Goal: Task Accomplishment & Management: Manage account settings

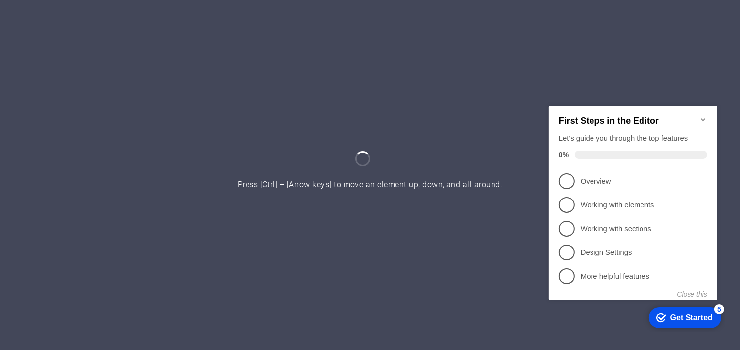
click at [704, 115] on icon "Minimize checklist" at bounding box center [703, 119] width 8 height 8
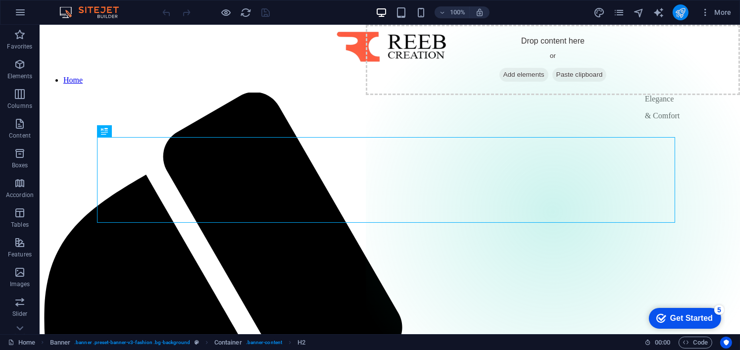
click at [682, 17] on icon "publish" at bounding box center [679, 12] width 11 height 11
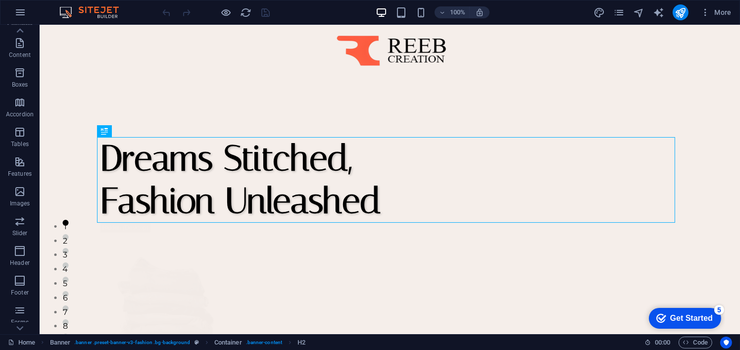
scroll to position [49, 0]
click at [16, 15] on icon "button" at bounding box center [20, 12] width 12 height 12
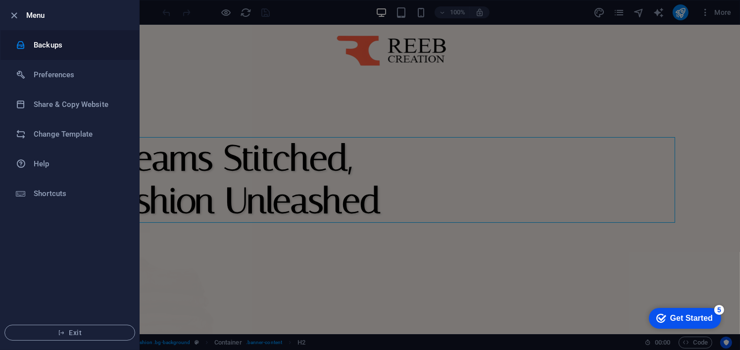
click at [69, 47] on h6 "Backups" at bounding box center [80, 45] width 92 height 12
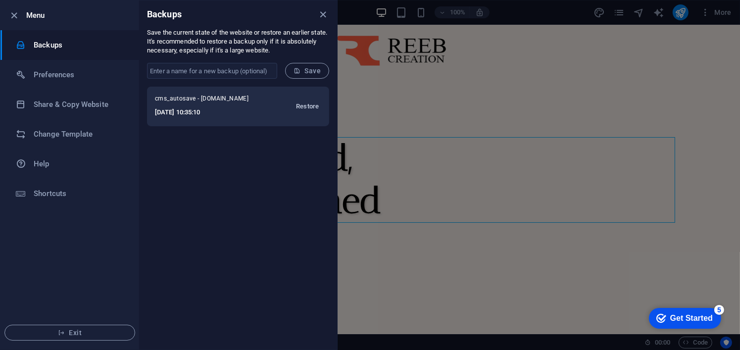
click at [307, 105] on span "Restore" at bounding box center [307, 106] width 23 height 12
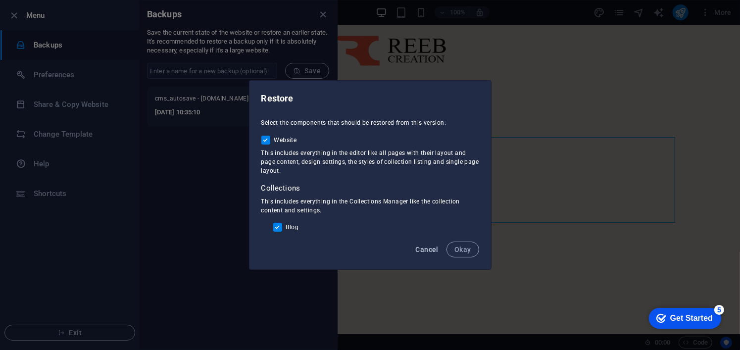
click at [427, 250] on span "Cancel" at bounding box center [426, 249] width 23 height 8
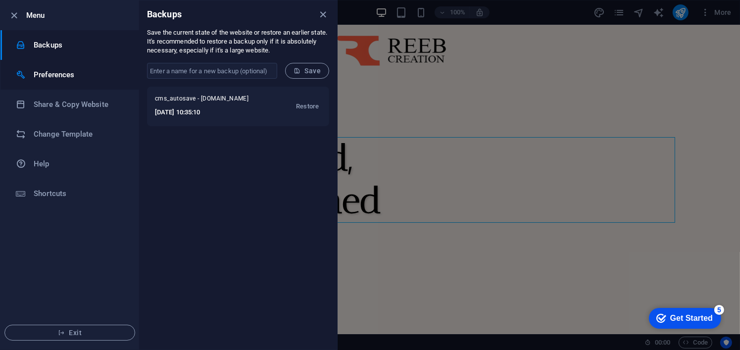
click at [29, 86] on li "Preferences" at bounding box center [69, 75] width 139 height 30
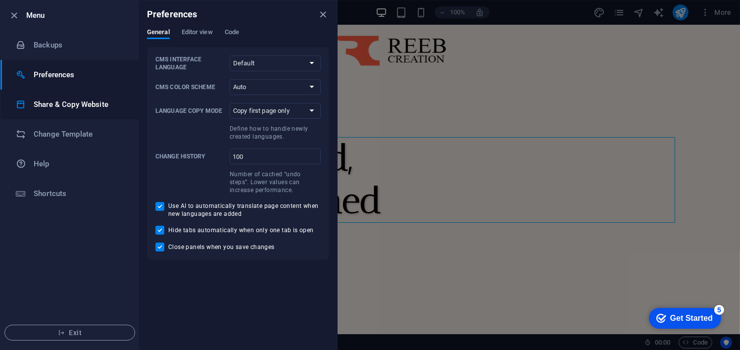
click at [53, 105] on h6 "Share & Copy Website" at bounding box center [80, 104] width 92 height 12
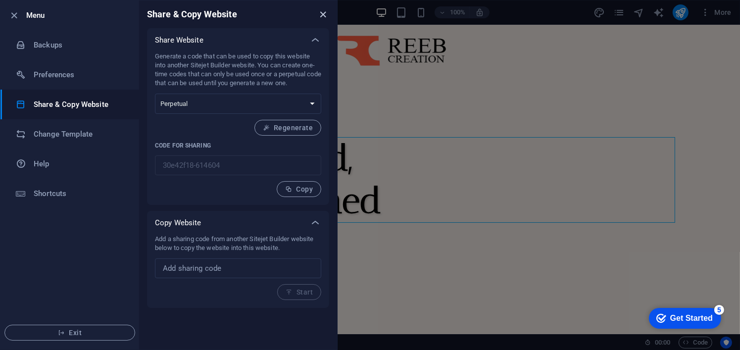
click at [318, 14] on icon "close" at bounding box center [323, 14] width 11 height 11
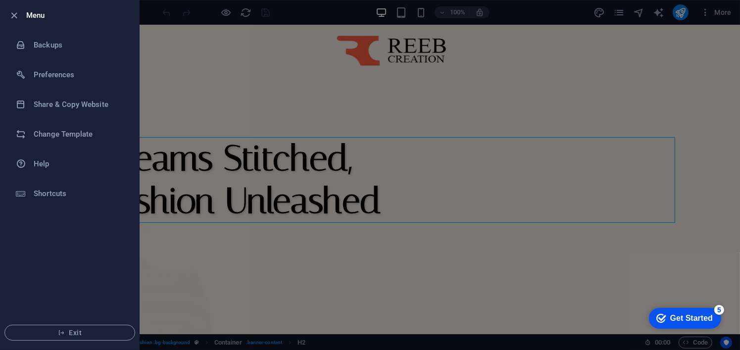
click at [232, 74] on div at bounding box center [370, 175] width 740 height 350
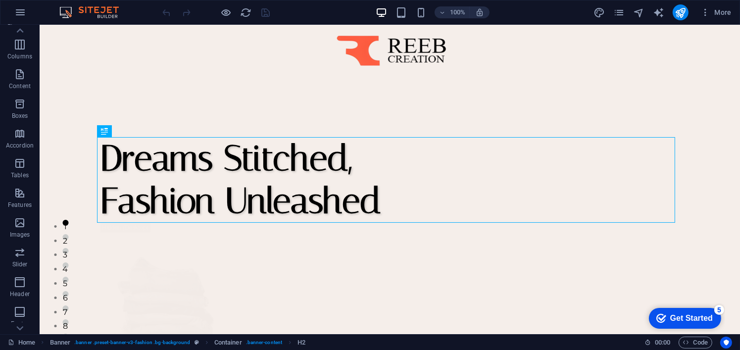
click at [613, 14] on div "More" at bounding box center [664, 12] width 142 height 16
click at [620, 11] on icon "pages" at bounding box center [618, 12] width 11 height 11
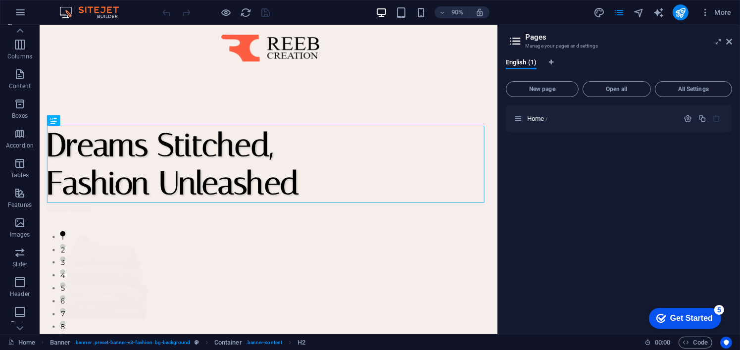
click at [733, 39] on aside "Pages Manage your pages and settings English (1) New page Open all All Settings…" at bounding box center [618, 179] width 242 height 309
click at [729, 39] on icon at bounding box center [729, 42] width 6 height 8
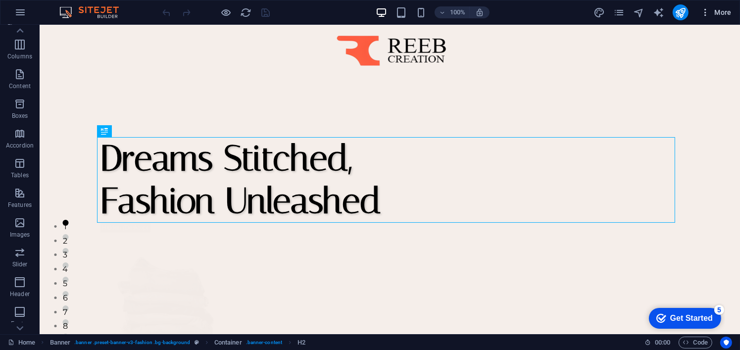
click at [729, 11] on span "More" at bounding box center [715, 12] width 31 height 10
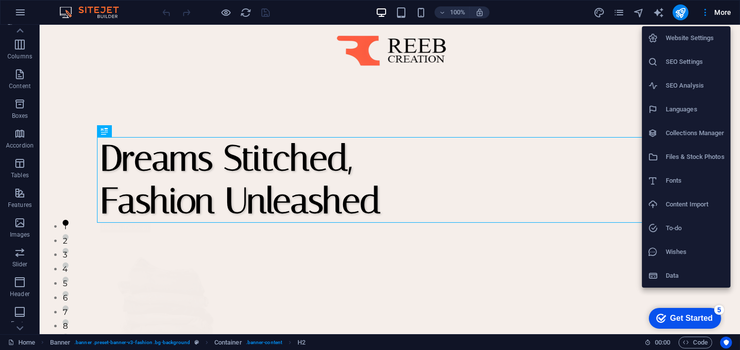
drag, startPoint x: 697, startPoint y: 152, endPoint x: 568, endPoint y: 162, distance: 129.5
click at [538, 165] on div at bounding box center [370, 175] width 740 height 350
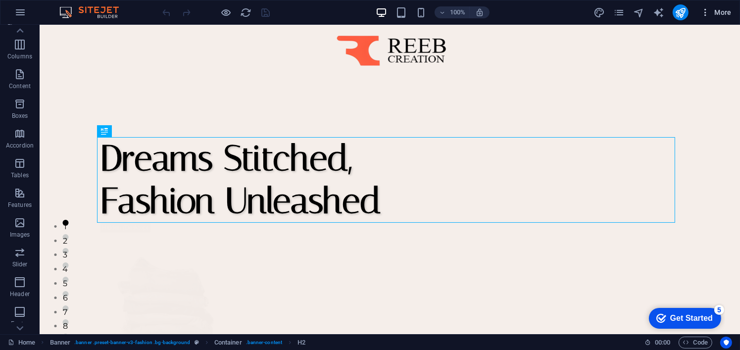
click at [712, 7] on span "More" at bounding box center [715, 12] width 31 height 10
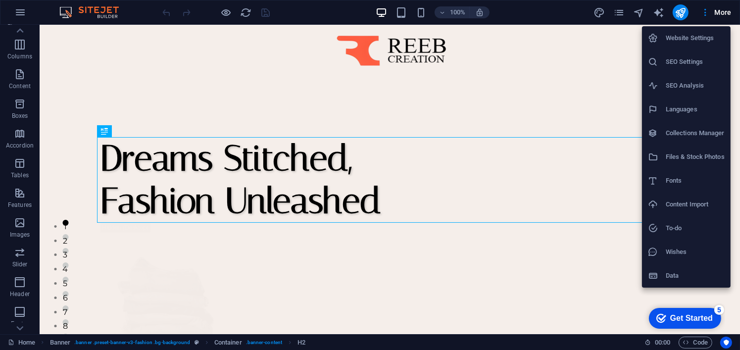
click at [689, 265] on li "Data" at bounding box center [686, 276] width 89 height 24
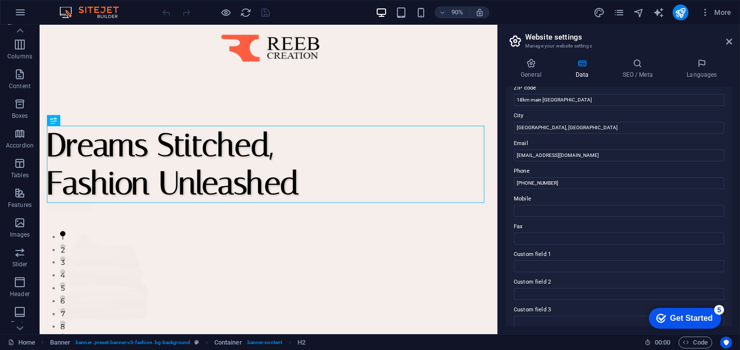
scroll to position [148, 0]
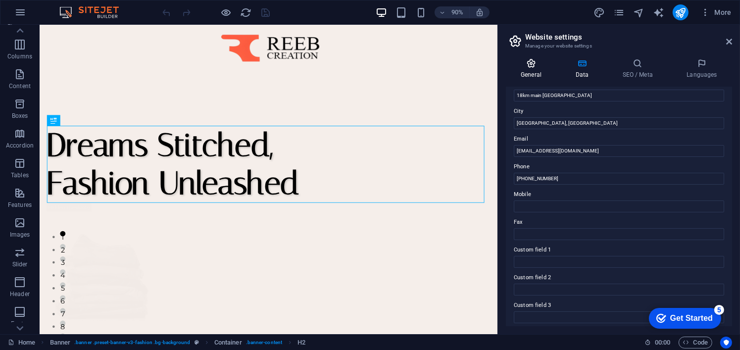
click at [534, 62] on icon at bounding box center [531, 63] width 50 height 10
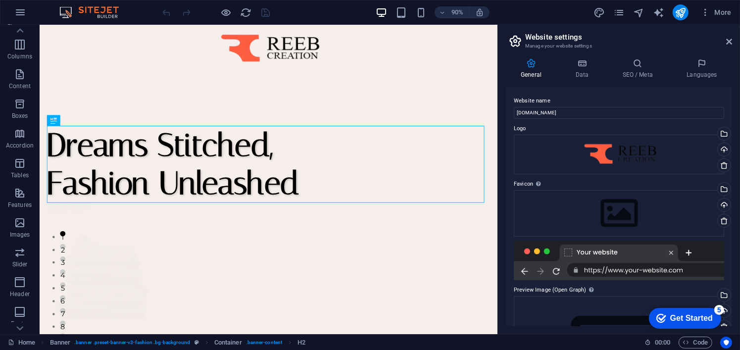
click at [725, 45] on header "Website settings Manage your website settings" at bounding box center [620, 38] width 224 height 26
click at [725, 43] on header "Website settings Manage your website settings" at bounding box center [620, 38] width 224 height 26
click at [727, 38] on icon at bounding box center [729, 42] width 6 height 8
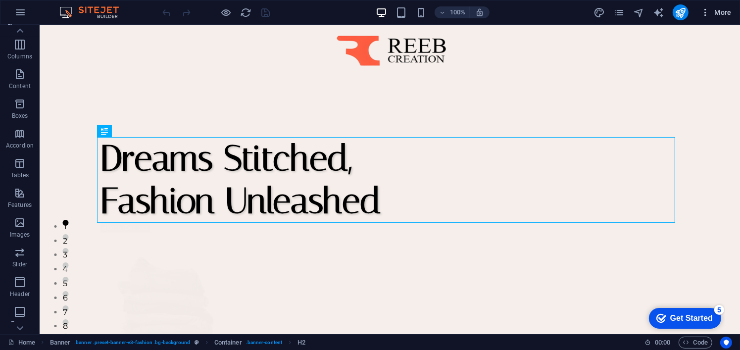
click at [716, 7] on span "More" at bounding box center [715, 12] width 31 height 10
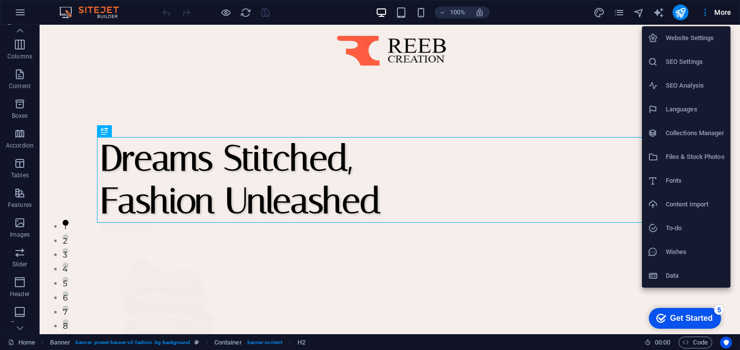
click at [681, 158] on h6 "Files & Stock Photos" at bounding box center [694, 157] width 59 height 12
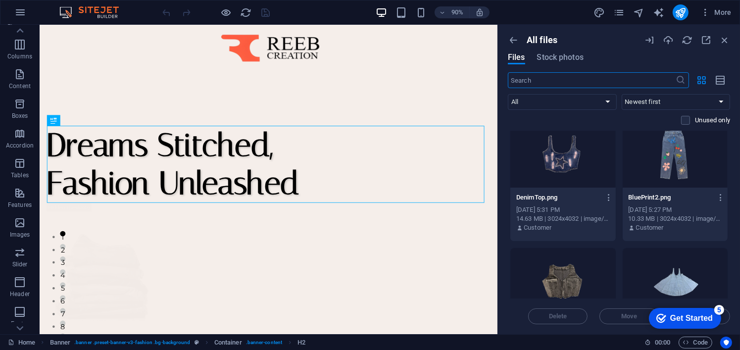
scroll to position [0, 0]
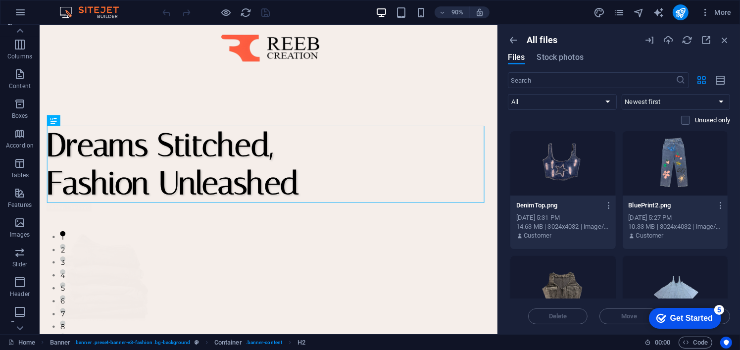
click at [690, 121] on span at bounding box center [692, 120] width 5 height 5
click at [684, 122] on label at bounding box center [685, 120] width 9 height 9
click at [0, 0] on input "checkbox" at bounding box center [0, 0] width 0 height 0
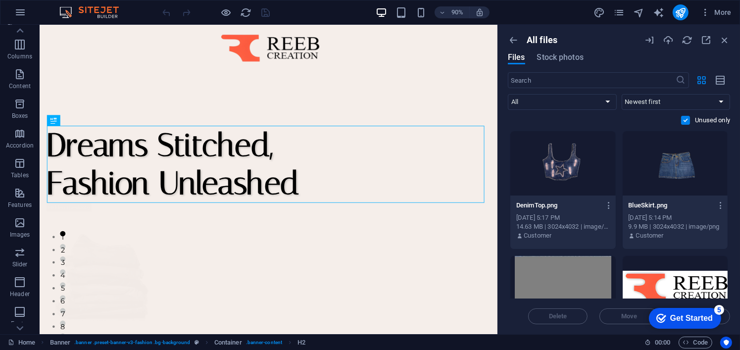
click at [684, 122] on label at bounding box center [685, 120] width 9 height 9
click at [0, 0] on input "checkbox" at bounding box center [0, 0] width 0 height 0
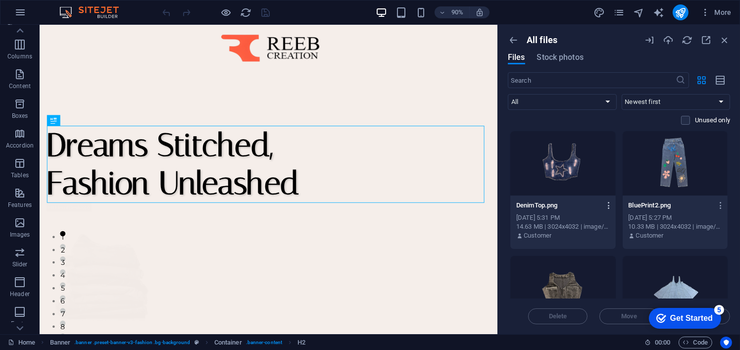
click at [609, 203] on icon "button" at bounding box center [608, 205] width 9 height 9
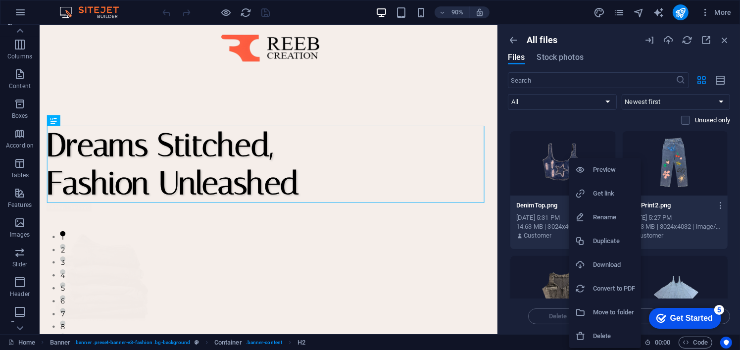
click at [605, 266] on h6 "Download" at bounding box center [614, 265] width 42 height 12
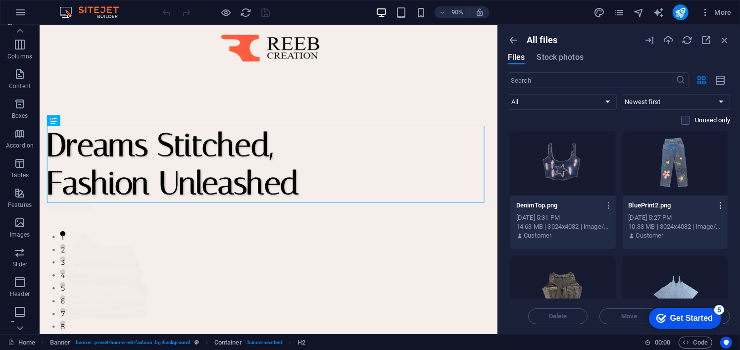
click at [718, 203] on icon "button" at bounding box center [720, 205] width 9 height 9
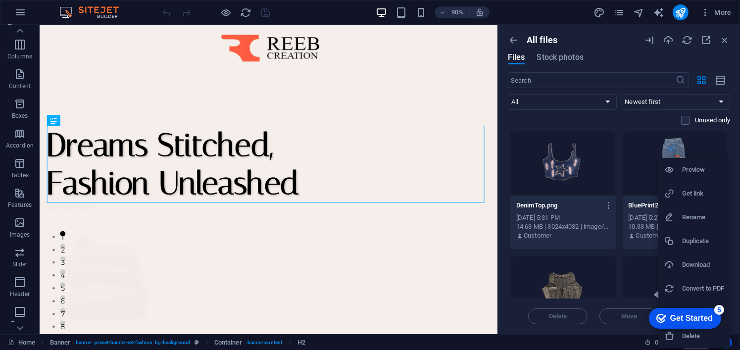
click at [701, 272] on li "Download" at bounding box center [694, 265] width 72 height 24
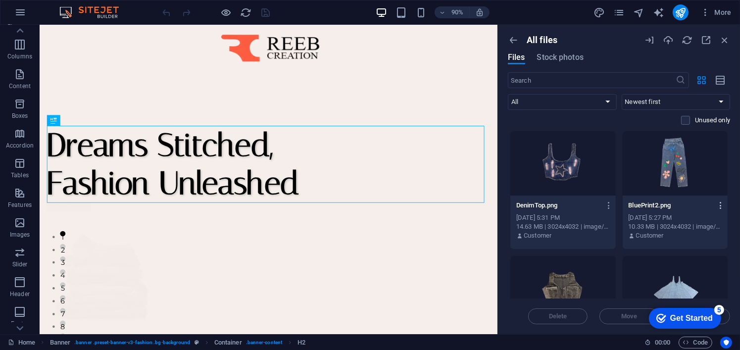
click at [716, 204] on icon "button" at bounding box center [720, 205] width 9 height 9
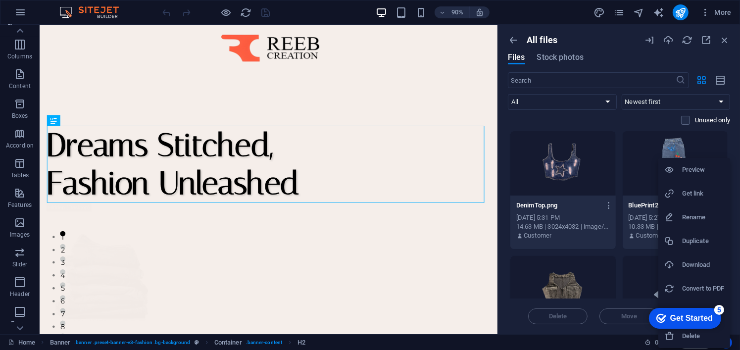
click at [498, 207] on div at bounding box center [370, 175] width 740 height 350
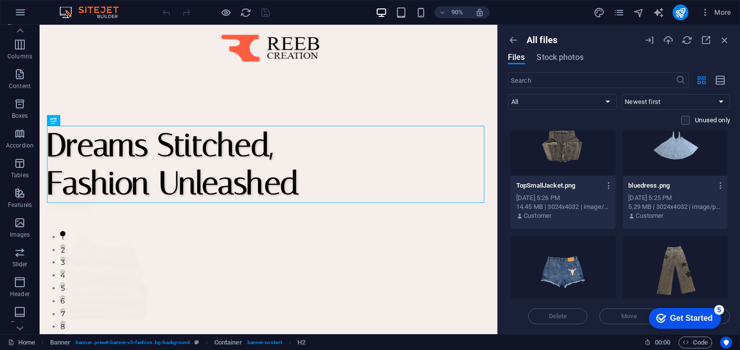
scroll to position [148, 0]
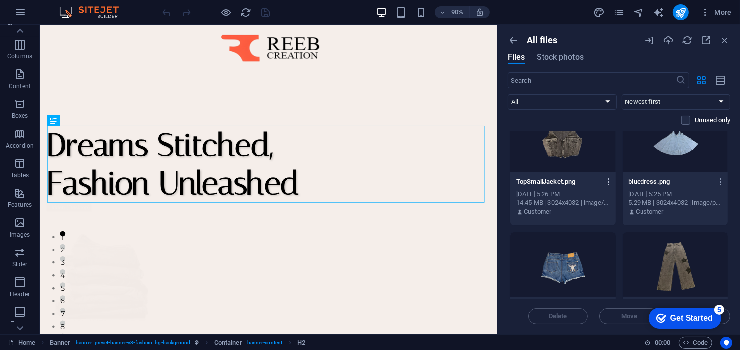
click at [607, 178] on icon "button" at bounding box center [608, 181] width 9 height 9
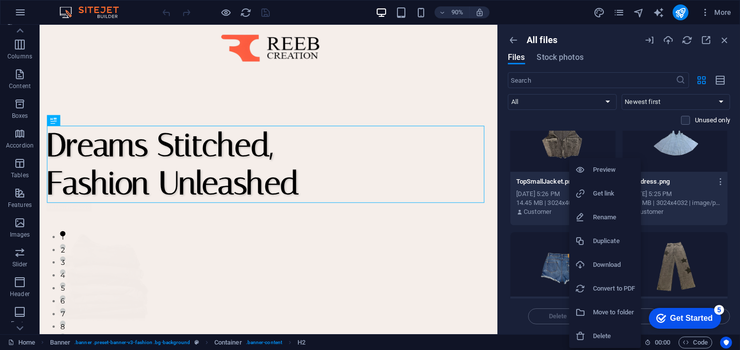
click at [590, 269] on div at bounding box center [584, 265] width 18 height 10
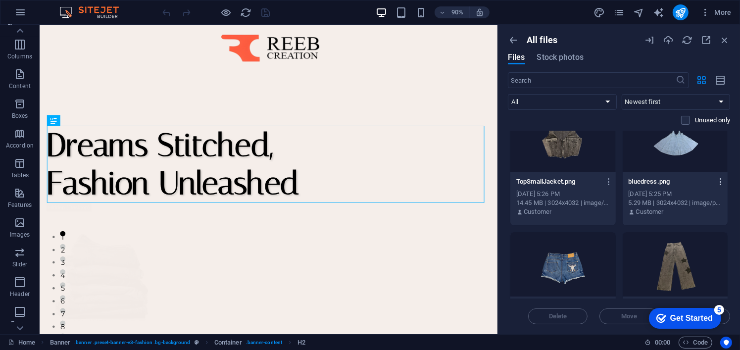
click at [717, 179] on icon "button" at bounding box center [720, 181] width 9 height 9
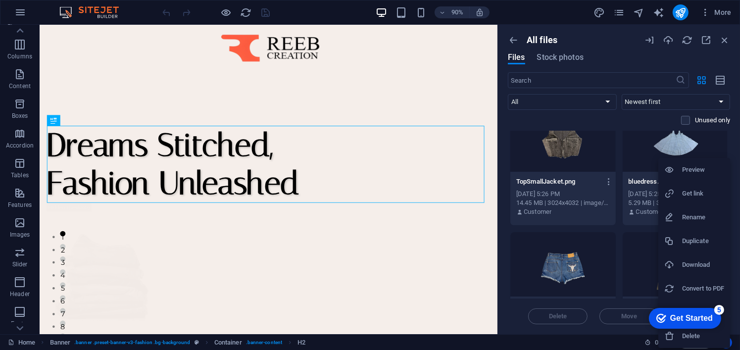
click at [688, 263] on h6 "Download" at bounding box center [703, 265] width 42 height 12
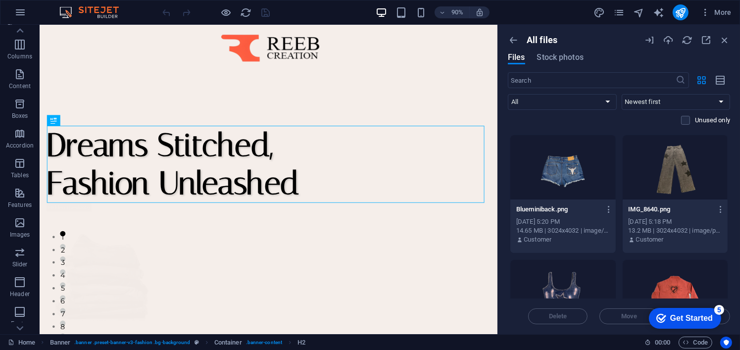
scroll to position [247, 0]
click at [610, 203] on icon "button" at bounding box center [608, 207] width 9 height 9
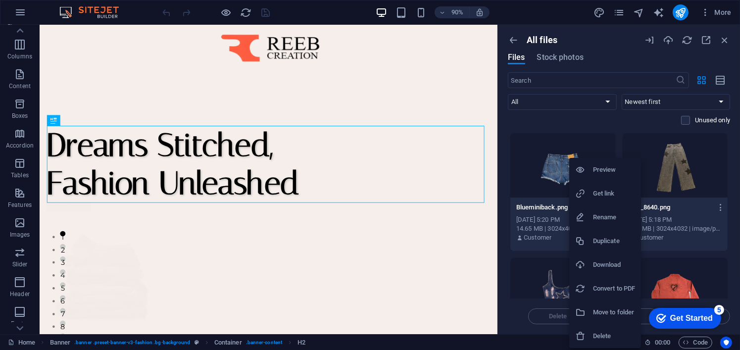
click at [605, 263] on h6 "Download" at bounding box center [614, 265] width 42 height 12
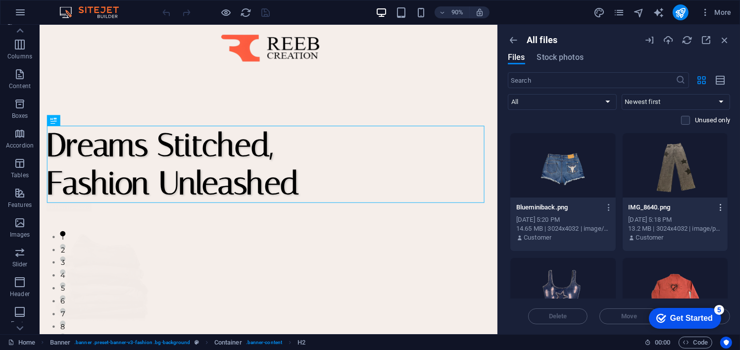
click at [718, 208] on icon "button" at bounding box center [720, 207] width 9 height 9
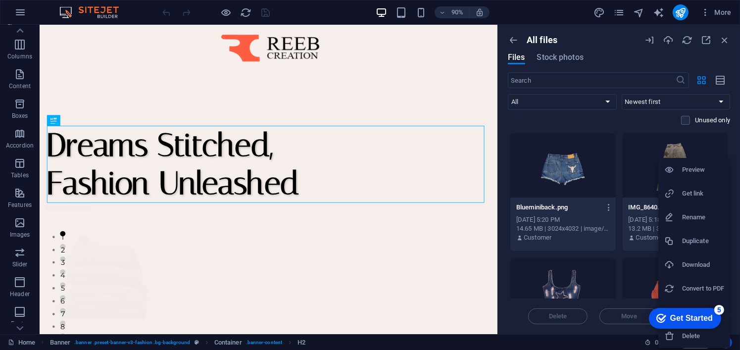
click at [692, 266] on h6 "Download" at bounding box center [703, 265] width 42 height 12
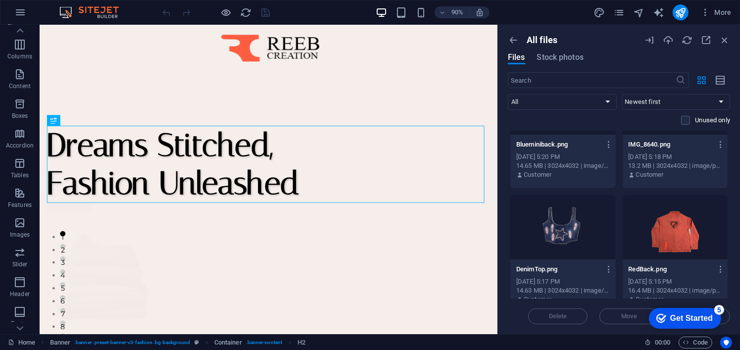
scroll to position [346, 0]
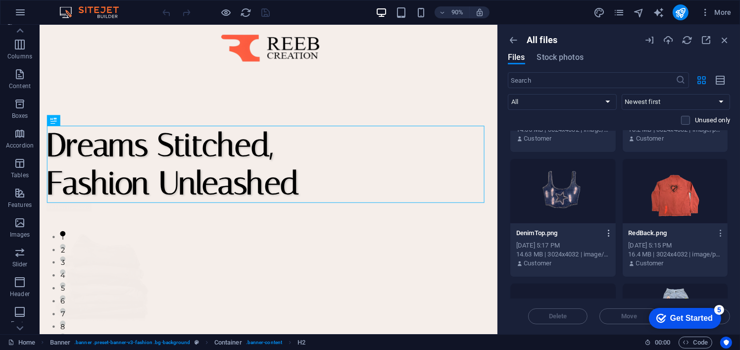
click at [609, 237] on icon "button" at bounding box center [608, 233] width 9 height 9
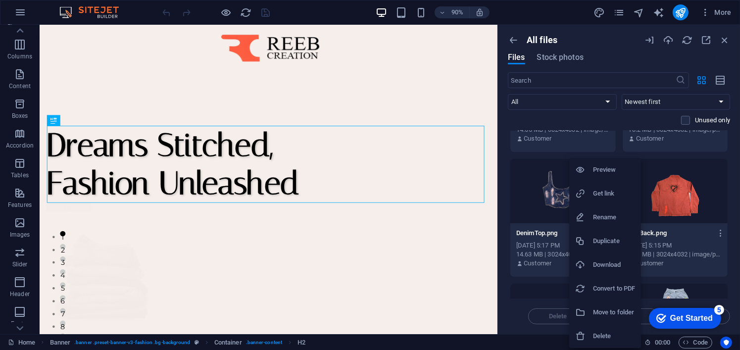
click at [600, 270] on h6 "Download" at bounding box center [614, 265] width 42 height 12
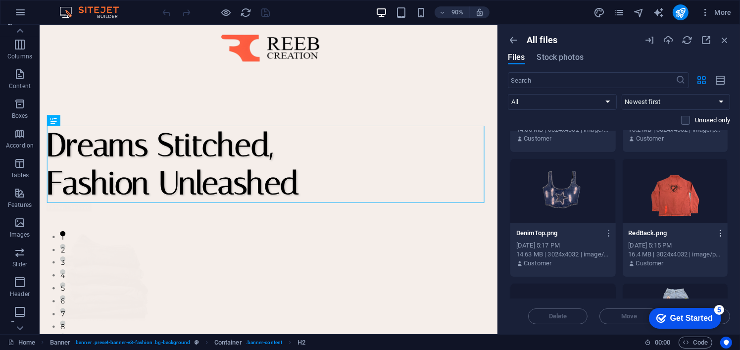
click at [716, 230] on icon "button" at bounding box center [720, 233] width 9 height 9
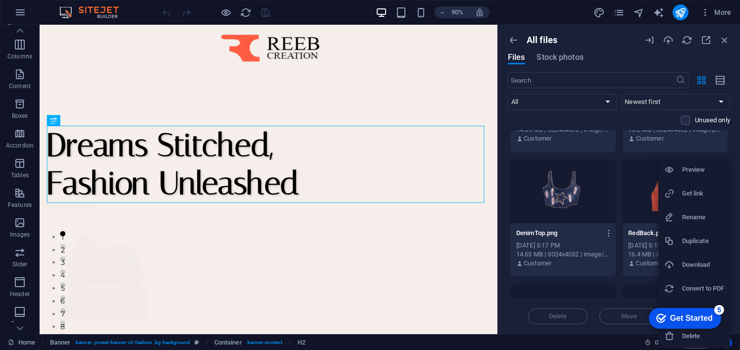
click at [700, 257] on li "Download" at bounding box center [694, 265] width 72 height 24
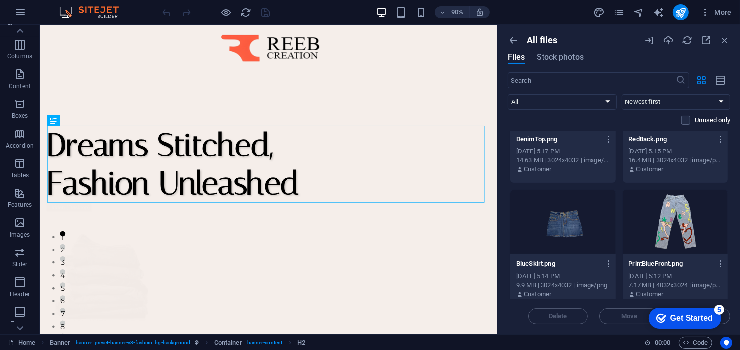
scroll to position [445, 0]
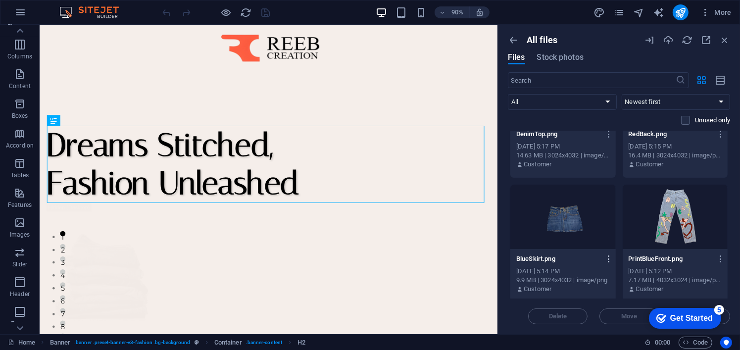
click at [609, 262] on icon "button" at bounding box center [608, 258] width 9 height 9
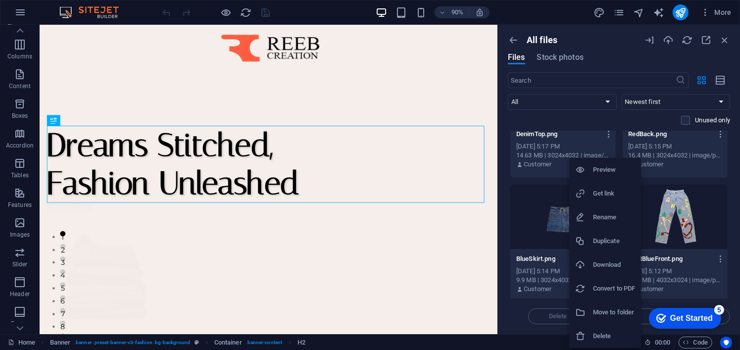
click at [601, 256] on li "Download" at bounding box center [605, 265] width 72 height 24
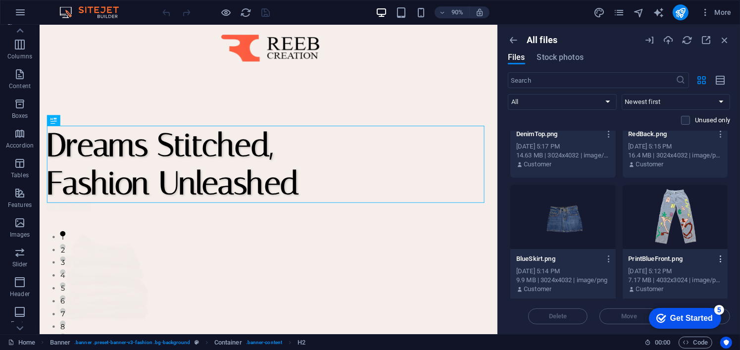
click at [716, 257] on icon "button" at bounding box center [720, 258] width 9 height 9
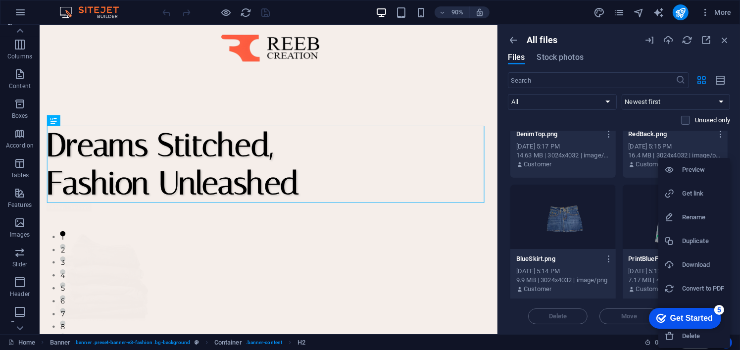
click at [701, 268] on h6 "Download" at bounding box center [703, 265] width 42 height 12
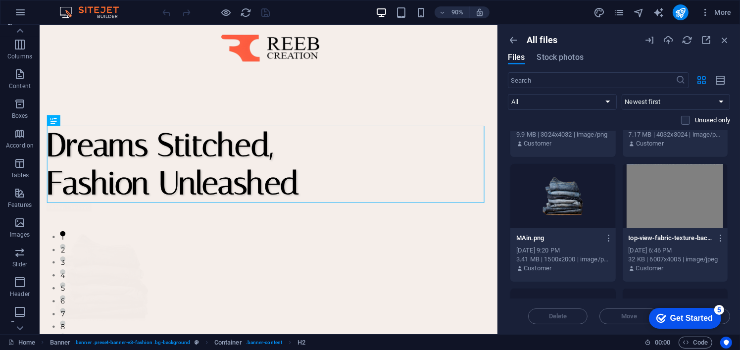
scroll to position [594, 0]
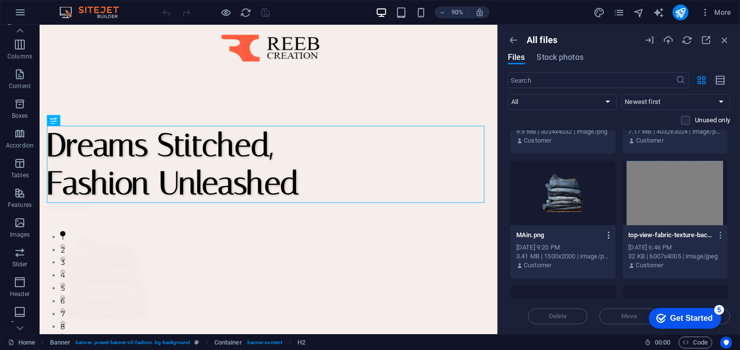
click at [605, 235] on icon "button" at bounding box center [608, 235] width 9 height 9
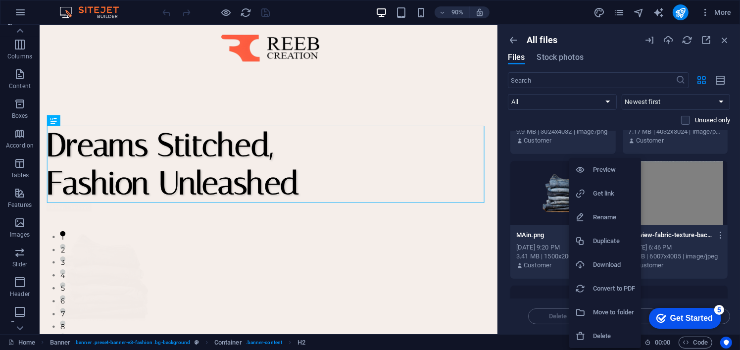
click at [611, 262] on h6 "Download" at bounding box center [614, 265] width 42 height 12
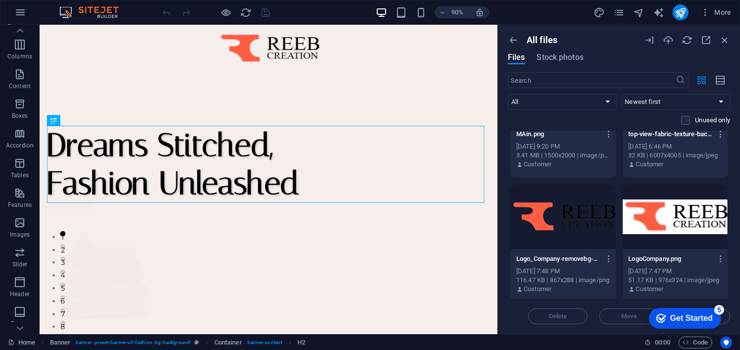
scroll to position [742, 0]
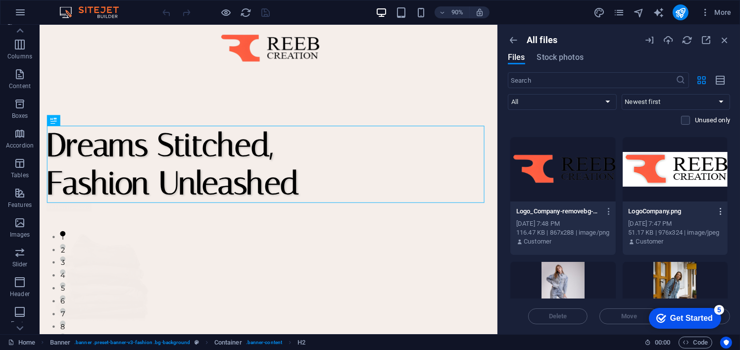
click at [716, 211] on icon "button" at bounding box center [720, 211] width 9 height 9
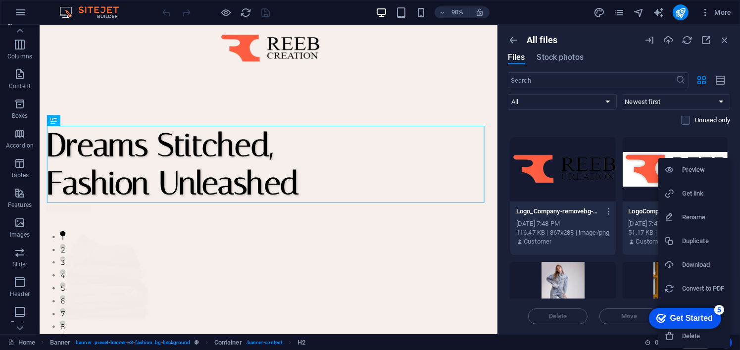
click at [689, 264] on h6 "Download" at bounding box center [703, 265] width 42 height 12
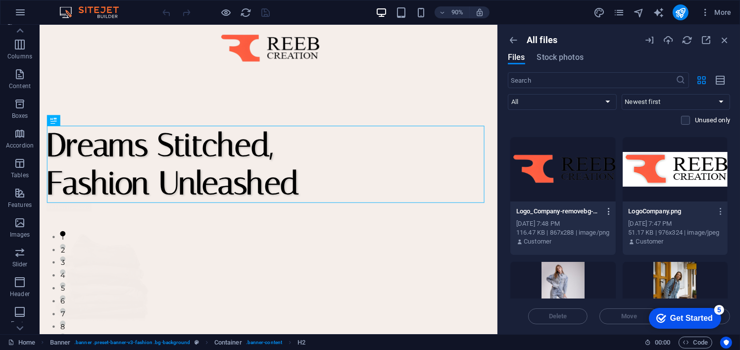
click at [608, 207] on icon "button" at bounding box center [608, 211] width 9 height 9
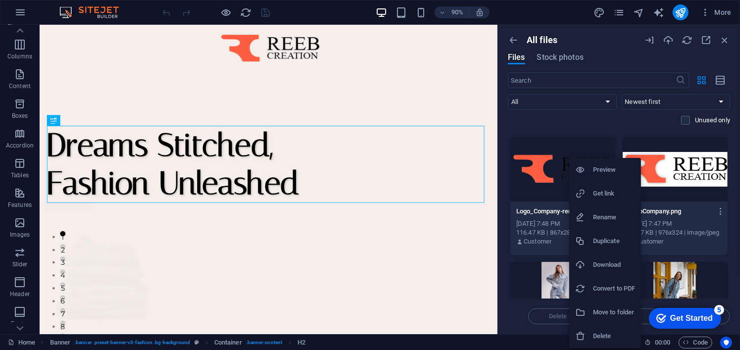
click at [616, 261] on h6 "Download" at bounding box center [614, 265] width 42 height 12
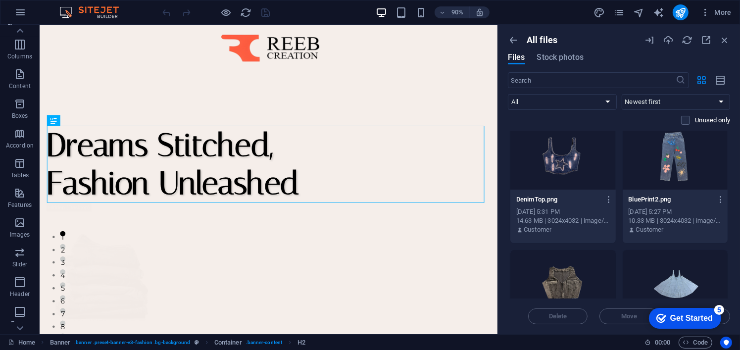
scroll to position [0, 0]
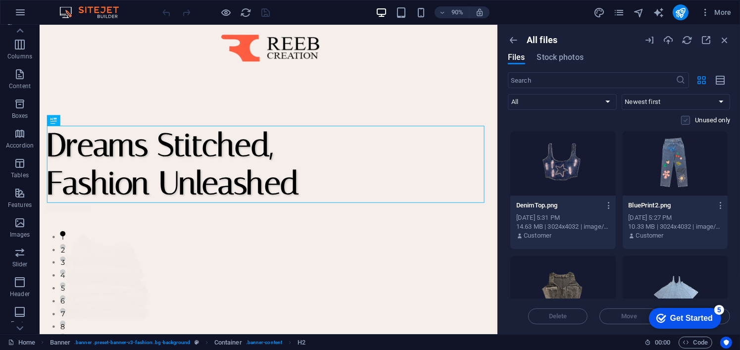
click at [685, 116] on label at bounding box center [685, 120] width 9 height 9
click at [0, 0] on input "checkbox" at bounding box center [0, 0] width 0 height 0
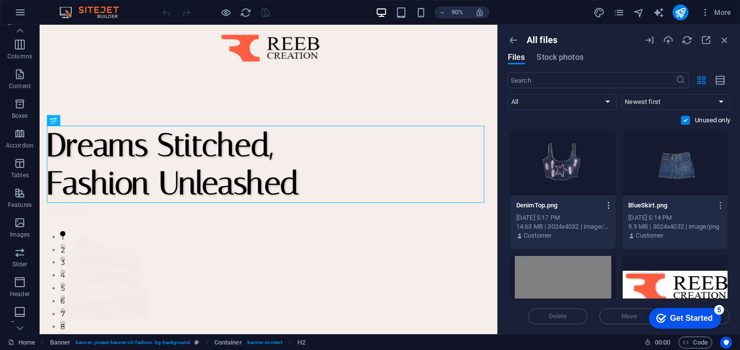
click at [608, 202] on icon "button" at bounding box center [608, 205] width 9 height 9
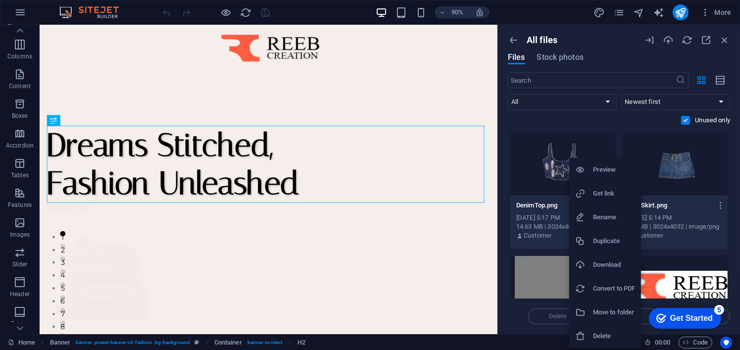
click at [591, 340] on div at bounding box center [584, 336] width 18 height 10
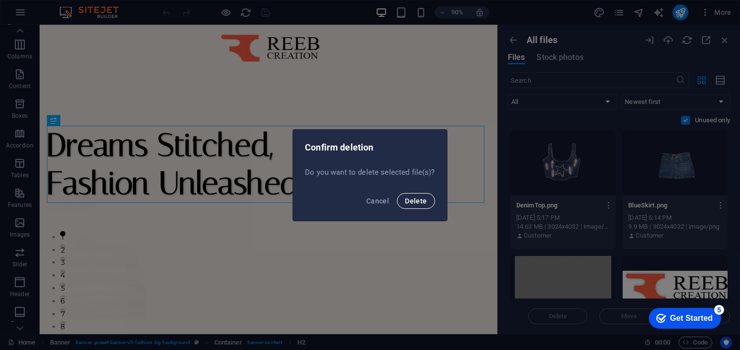
click at [417, 201] on span "Delete" at bounding box center [416, 201] width 22 height 8
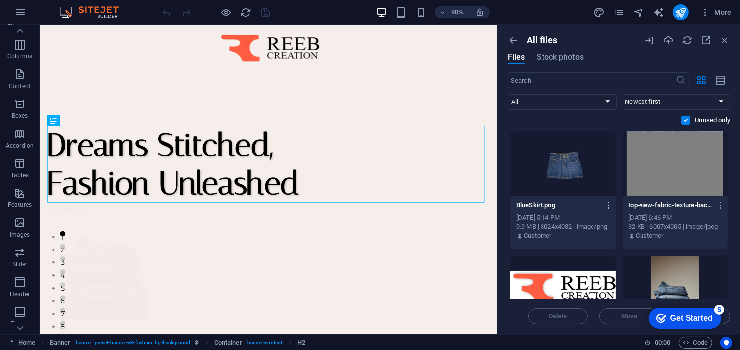
click at [608, 203] on icon "button" at bounding box center [608, 205] width 9 height 9
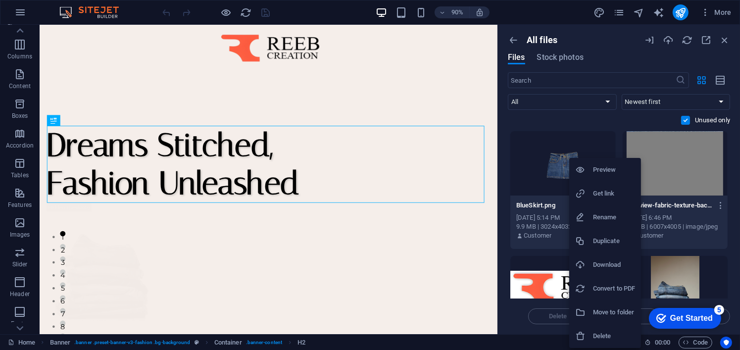
click at [591, 327] on li "Delete" at bounding box center [605, 336] width 72 height 24
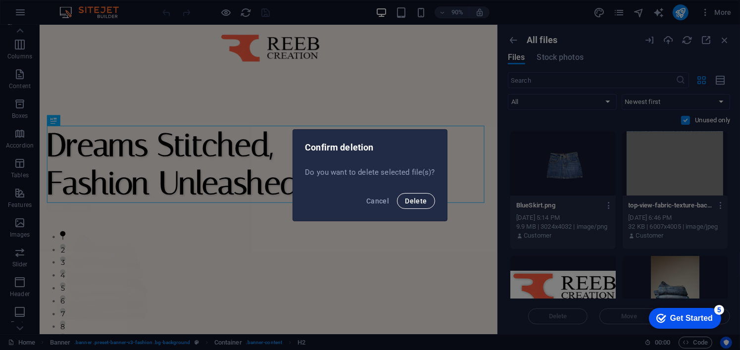
click at [403, 201] on button "Delete" at bounding box center [416, 201] width 38 height 16
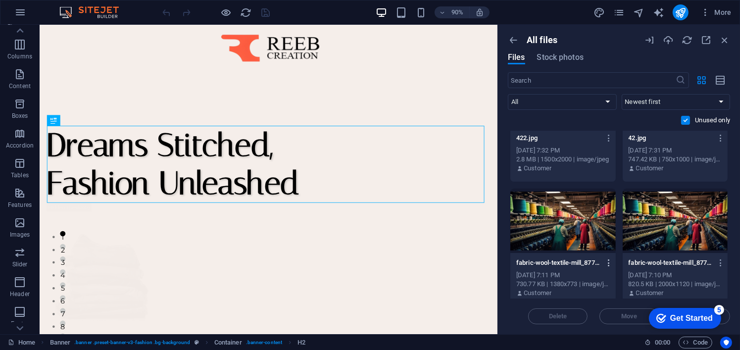
scroll to position [200, 0]
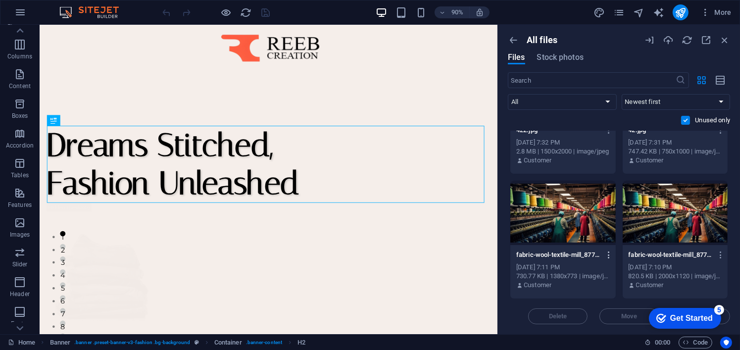
click at [609, 251] on icon "button" at bounding box center [608, 254] width 9 height 9
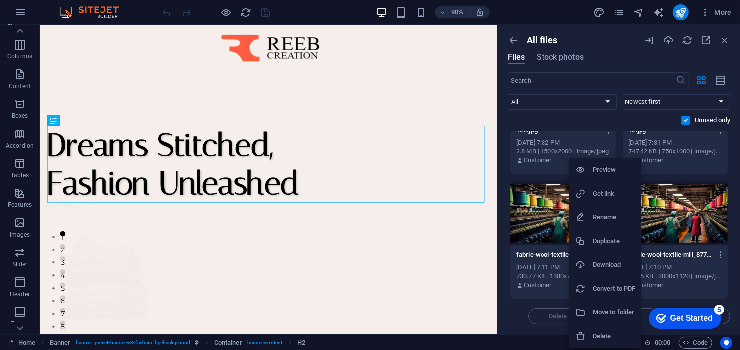
click at [588, 326] on li "Delete" at bounding box center [605, 336] width 72 height 24
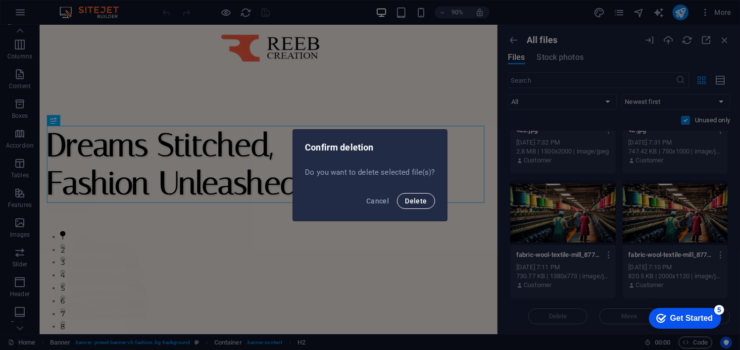
click at [427, 199] on button "Delete" at bounding box center [416, 201] width 38 height 16
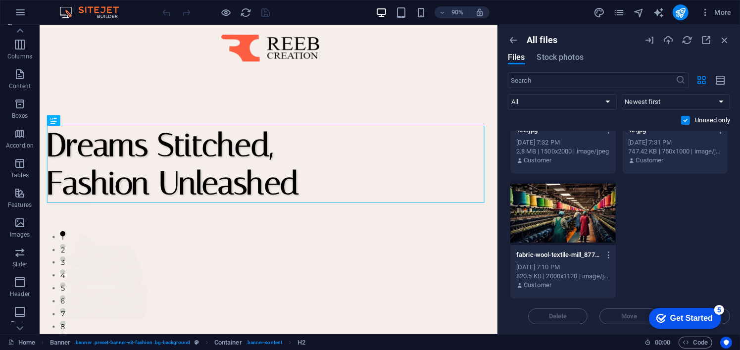
click at [682, 122] on label at bounding box center [685, 120] width 9 height 9
click at [0, 0] on input "checkbox" at bounding box center [0, 0] width 0 height 0
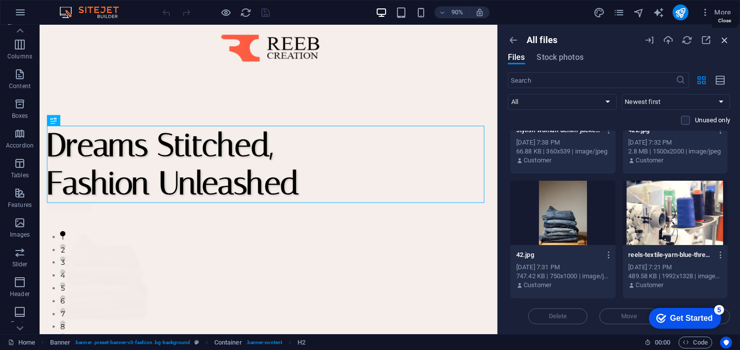
drag, startPoint x: 721, startPoint y: 42, endPoint x: 672, endPoint y: 8, distance: 59.4
click at [721, 42] on icon "button" at bounding box center [724, 40] width 11 height 11
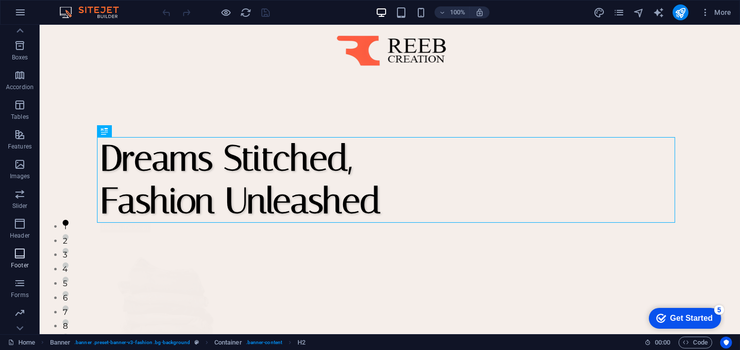
scroll to position [136, 0]
click at [713, 14] on span "More" at bounding box center [715, 12] width 31 height 10
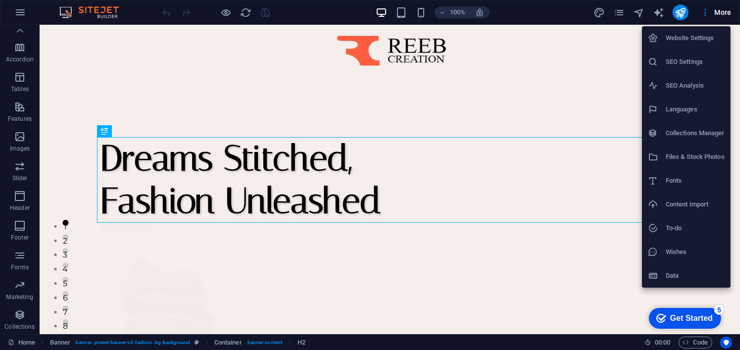
click at [690, 34] on h6 "Website Settings" at bounding box center [694, 38] width 59 height 12
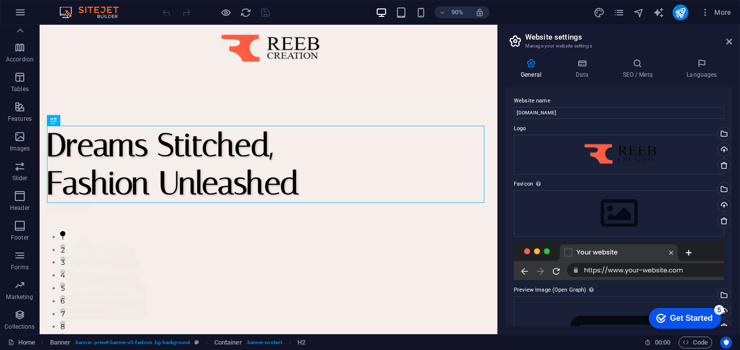
click at [582, 79] on h4 "Data" at bounding box center [583, 68] width 47 height 21
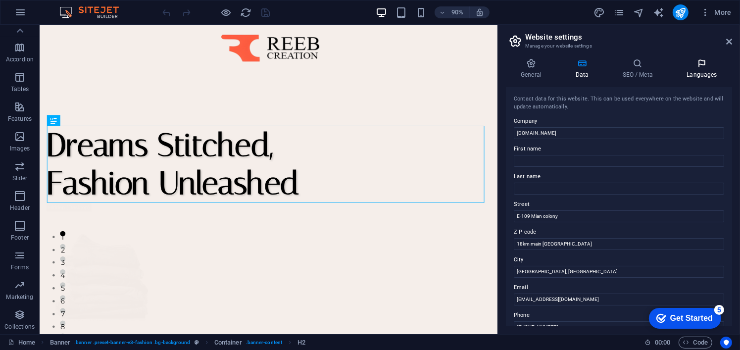
click at [695, 66] on icon at bounding box center [701, 63] width 60 height 10
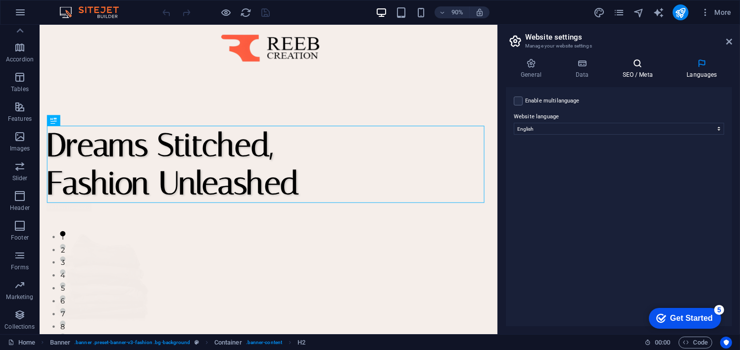
click at [637, 64] on icon at bounding box center [637, 63] width 60 height 10
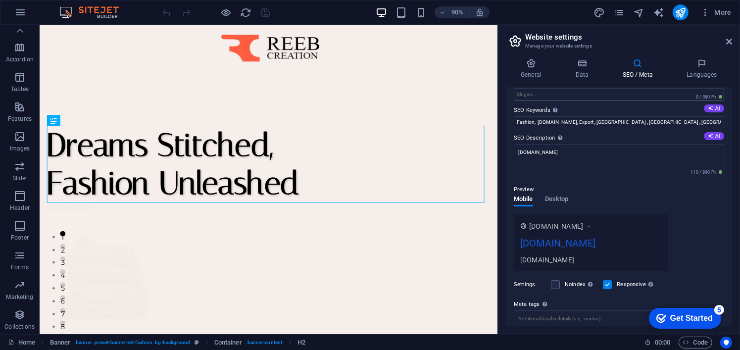
scroll to position [49, 0]
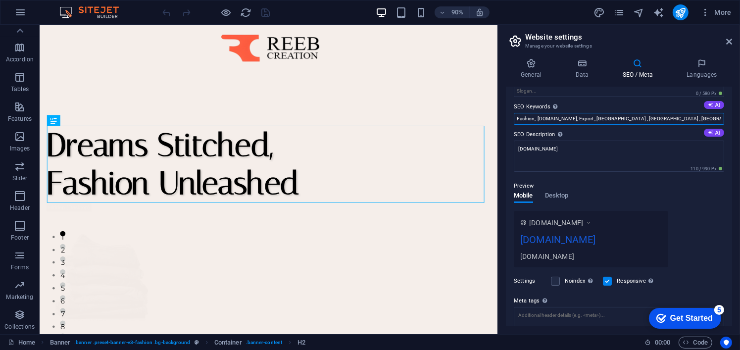
click at [688, 118] on input "Fashion, [DOMAIN_NAME], Export , [GEOGRAPHIC_DATA] , [GEOGRAPHIC_DATA] , [GEOGR…" at bounding box center [619, 119] width 210 height 12
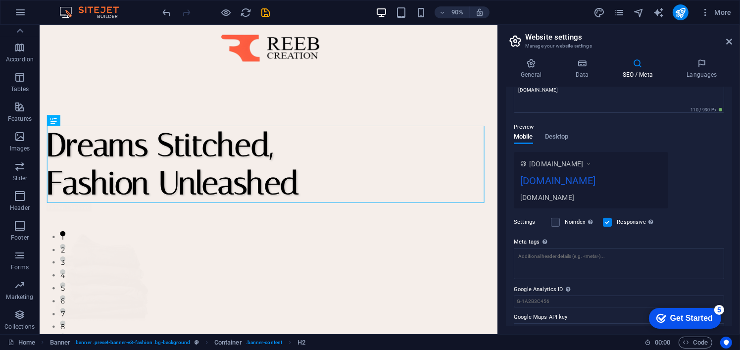
scroll to position [124, 0]
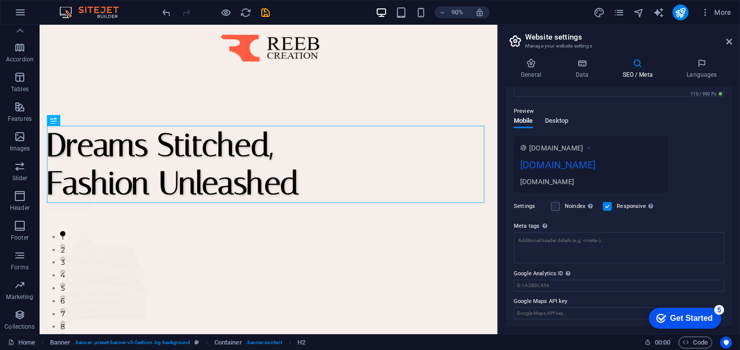
type input "Fashion, [DOMAIN_NAME], Export , [GEOGRAPHIC_DATA] , [GEOGRAPHIC_DATA] , [GEOGR…"
click at [562, 122] on span "Desktop" at bounding box center [557, 122] width 24 height 14
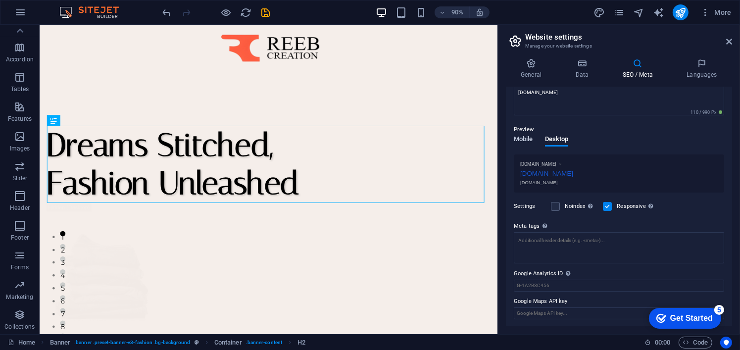
click at [523, 136] on span "Mobile" at bounding box center [523, 140] width 19 height 14
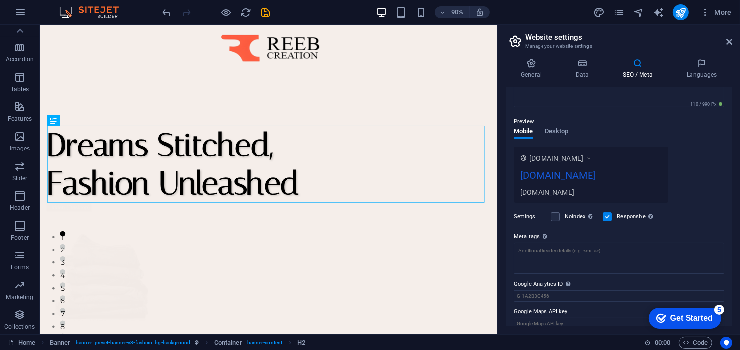
scroll to position [124, 0]
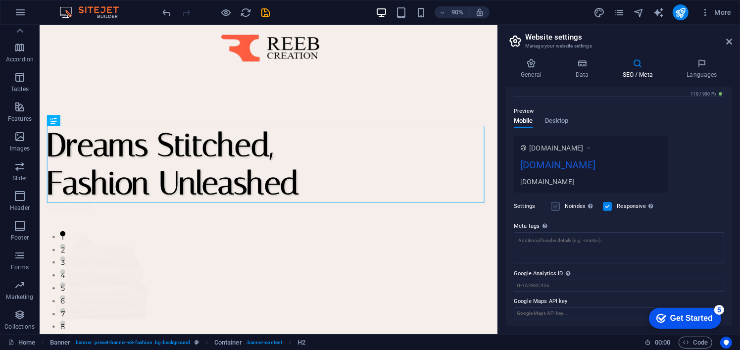
click at [556, 206] on label at bounding box center [555, 206] width 9 height 9
click at [0, 0] on input "Noindex Instruct search engines to exclude this website from search results." at bounding box center [0, 0] width 0 height 0
click at [556, 206] on label at bounding box center [555, 206] width 9 height 9
click at [0, 0] on input "Noindex Instruct search engines to exclude this website from search results." at bounding box center [0, 0] width 0 height 0
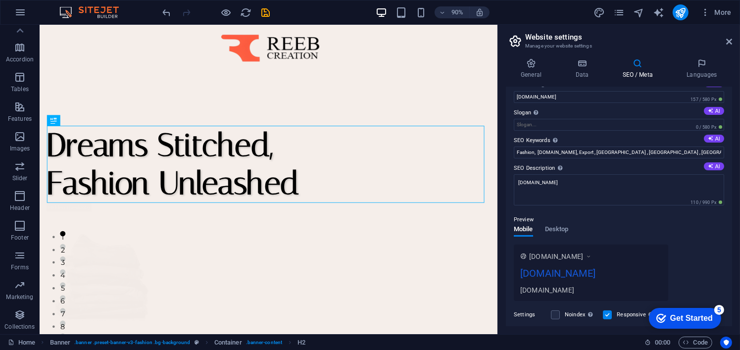
scroll to position [0, 0]
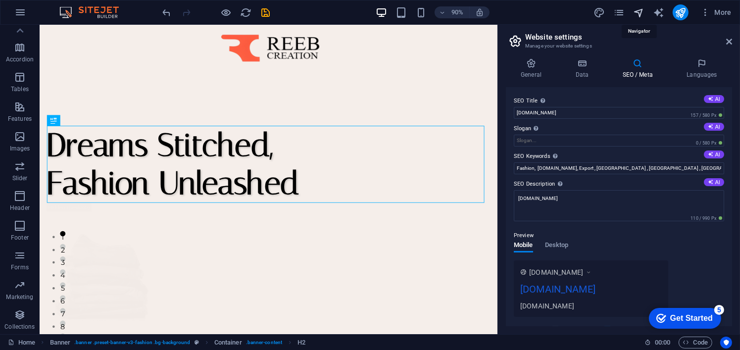
click at [634, 13] on icon "navigator" at bounding box center [638, 12] width 11 height 11
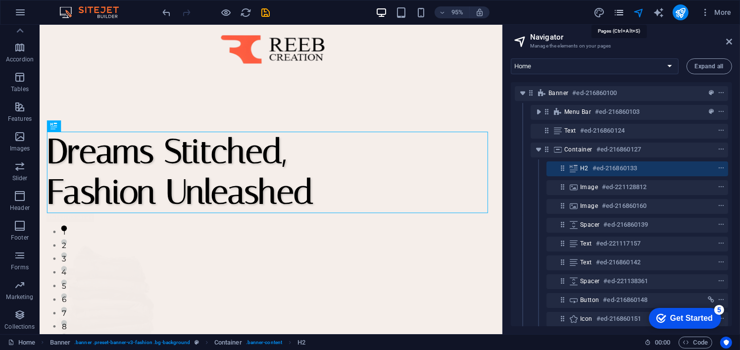
click at [618, 12] on icon "pages" at bounding box center [618, 12] width 11 height 11
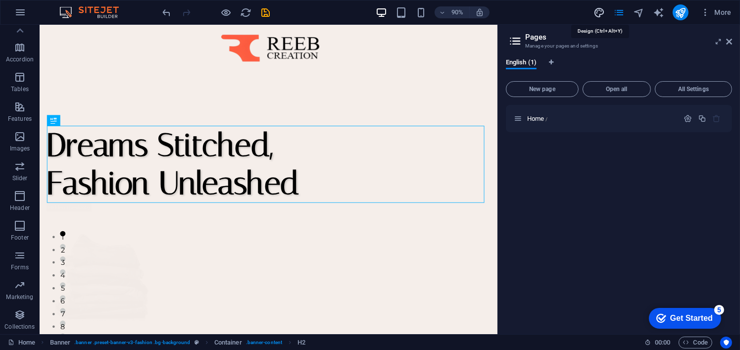
click at [599, 15] on icon "design" at bounding box center [598, 12] width 11 height 11
select select "px"
select select "300"
select select "px"
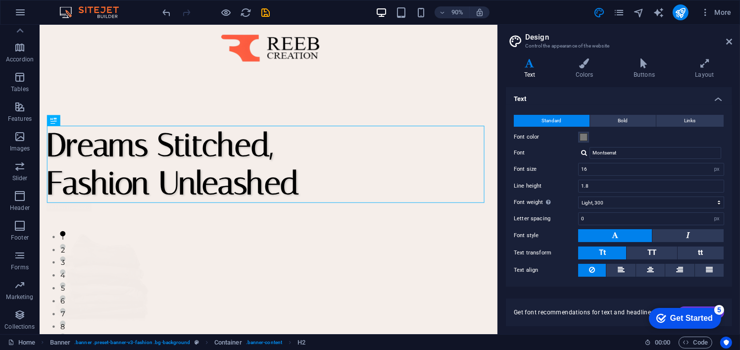
drag, startPoint x: 532, startPoint y: 44, endPoint x: 559, endPoint y: 58, distance: 30.3
click at [532, 44] on div "Home" at bounding box center [294, 51] width 509 height 53
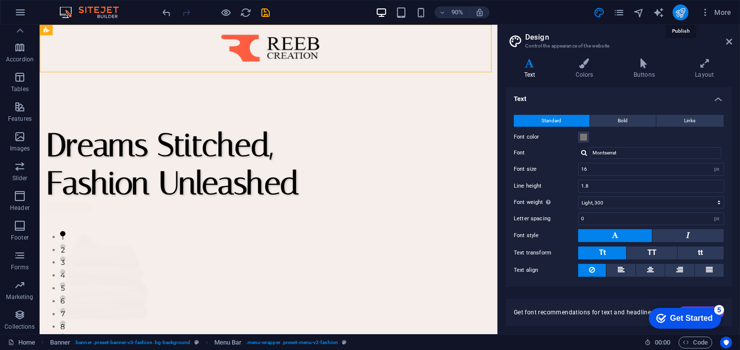
click at [684, 11] on icon "publish" at bounding box center [679, 12] width 11 height 11
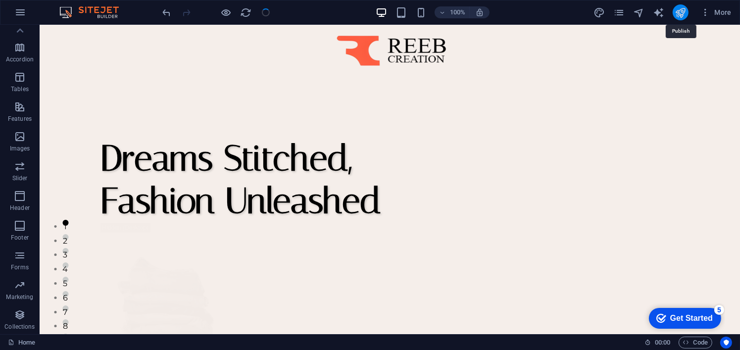
click at [684, 14] on icon "publish" at bounding box center [679, 12] width 11 height 11
click at [677, 13] on icon "publish" at bounding box center [679, 12] width 11 height 11
